Goal: Task Accomplishment & Management: Use online tool/utility

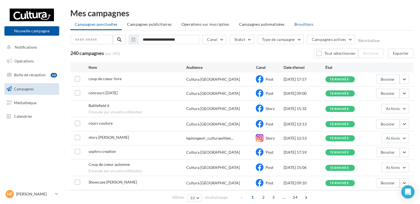
click at [302, 22] on span "Brouillons" at bounding box center [303, 24] width 19 height 5
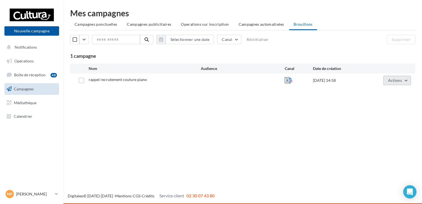
click at [390, 81] on span "Actions" at bounding box center [395, 80] width 14 height 5
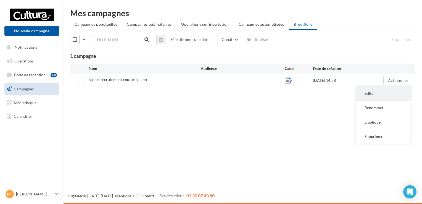
click at [375, 90] on button "Editer" at bounding box center [383, 93] width 55 height 14
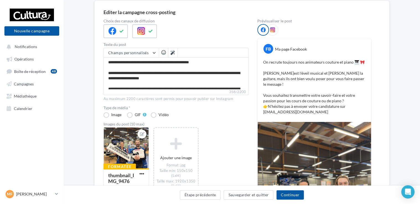
scroll to position [55, 0]
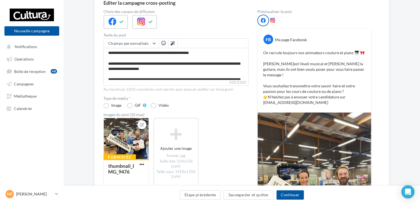
click at [272, 20] on icon at bounding box center [272, 20] width 5 height 5
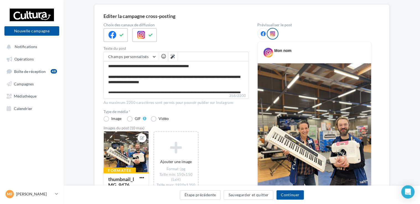
scroll to position [0, 0]
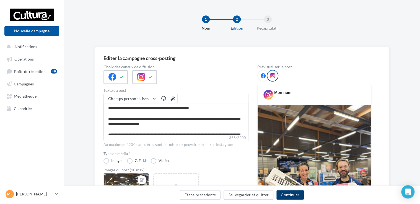
click at [286, 194] on button "Continuer" at bounding box center [289, 194] width 27 height 9
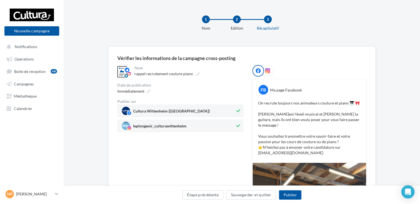
click at [267, 69] on icon at bounding box center [267, 70] width 5 height 5
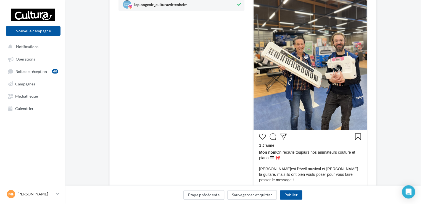
scroll to position [138, 0]
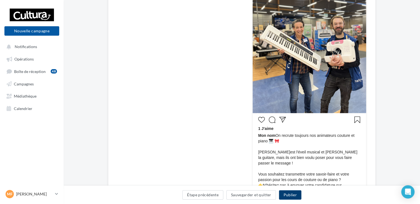
click at [291, 197] on button "Publier" at bounding box center [290, 194] width 22 height 9
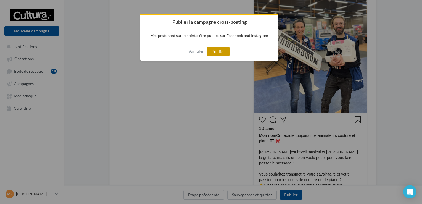
click at [222, 49] on button "Publier" at bounding box center [218, 51] width 23 height 9
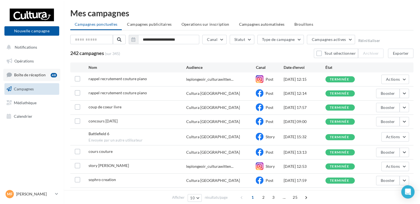
click at [47, 70] on link "Boîte de réception 48" at bounding box center [31, 75] width 57 height 12
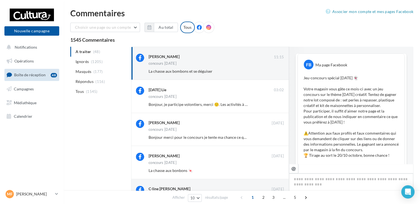
scroll to position [267, 0]
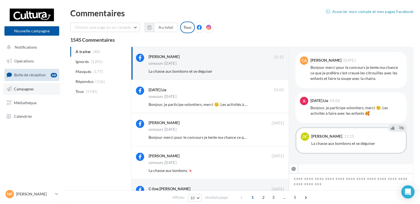
click at [41, 87] on link "Campagnes" at bounding box center [31, 89] width 57 height 12
